Goal: Find contact information: Find contact information

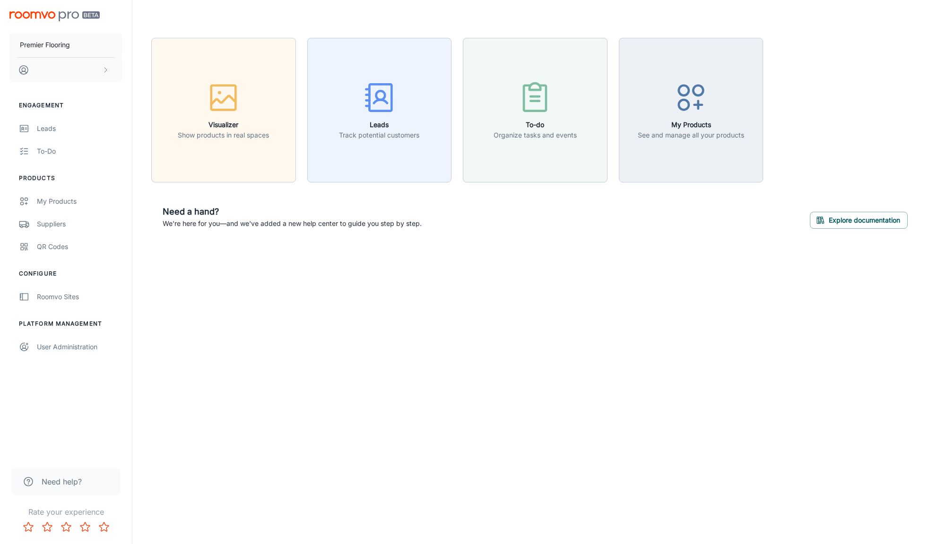
click at [62, 480] on span "Need help?" at bounding box center [62, 481] width 40 height 11
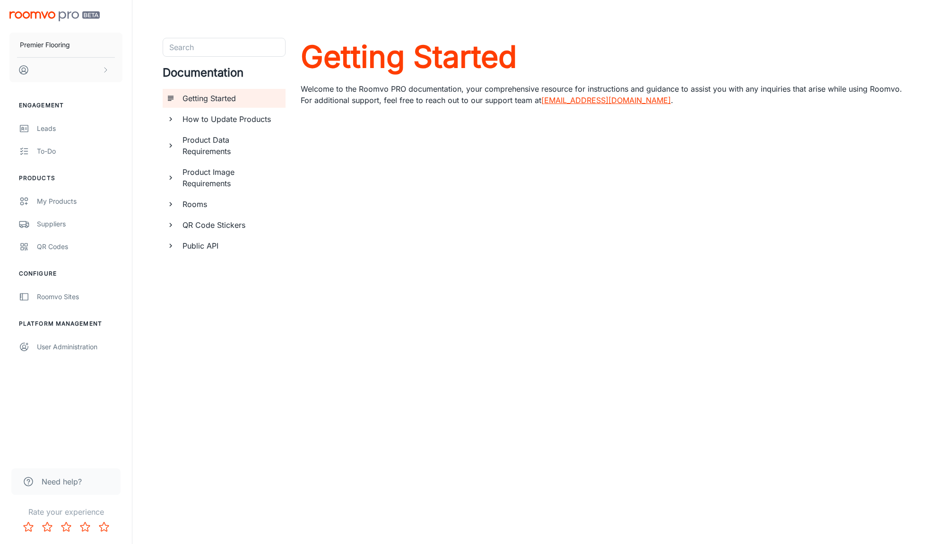
drag, startPoint x: 628, startPoint y: 101, endPoint x: 543, endPoint y: 102, distance: 85.5
click at [543, 102] on p "Welcome to the Roomvo PRO documentation, your comprehensive resource for instru…" at bounding box center [604, 94] width 607 height 23
copy p "[EMAIL_ADDRESS][DOMAIN_NAME] ."
click at [38, 16] on img "scrollable content" at bounding box center [54, 16] width 90 height 10
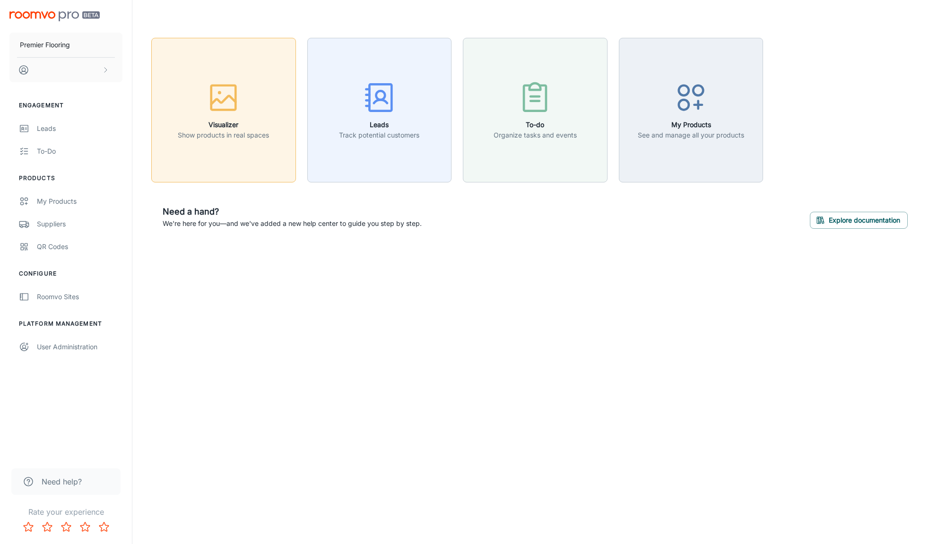
click at [216, 102] on icon "button" at bounding box center [223, 97] width 35 height 35
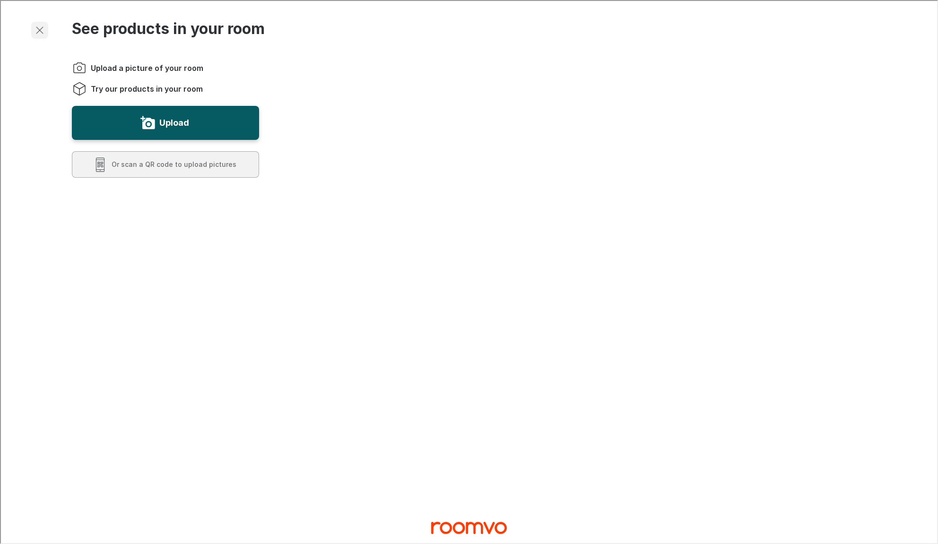
click at [42, 29] on icon "Exit visualizer" at bounding box center [38, 29] width 11 height 11
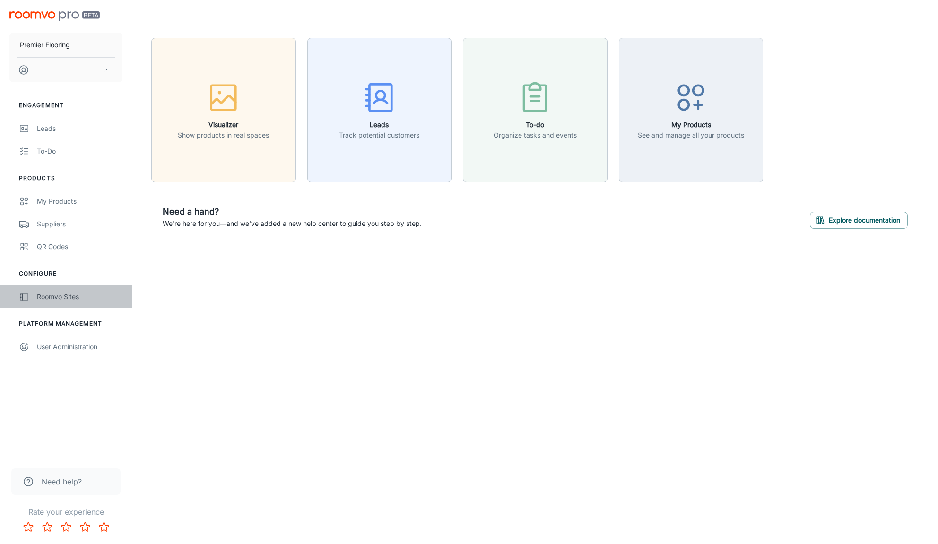
click at [69, 296] on div "Roomvo Sites" at bounding box center [80, 297] width 86 height 10
click at [48, 297] on div "Roomvo Sites" at bounding box center [80, 297] width 86 height 10
click at [53, 76] on button "scrollable content" at bounding box center [65, 70] width 113 height 25
click at [70, 71] on div at bounding box center [469, 272] width 938 height 544
